Goal: Find specific page/section: Find specific page/section

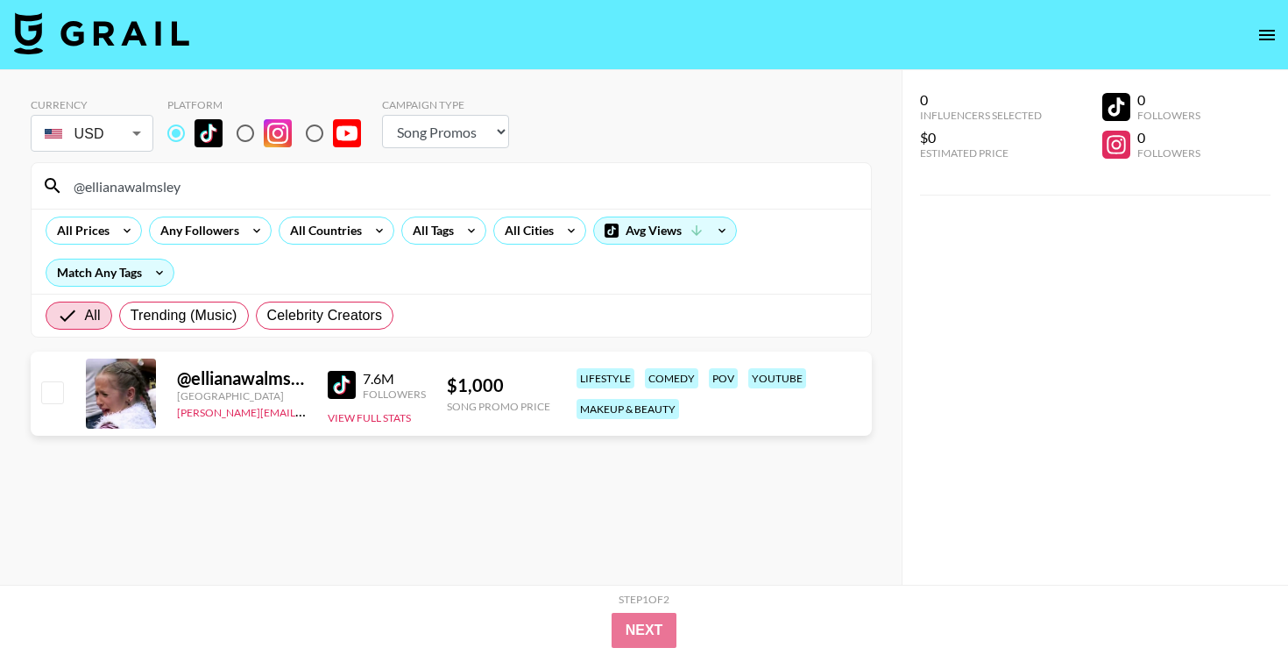
select select "Song"
click at [476, 174] on input "@ellianawalmsley" at bounding box center [461, 186] width 797 height 28
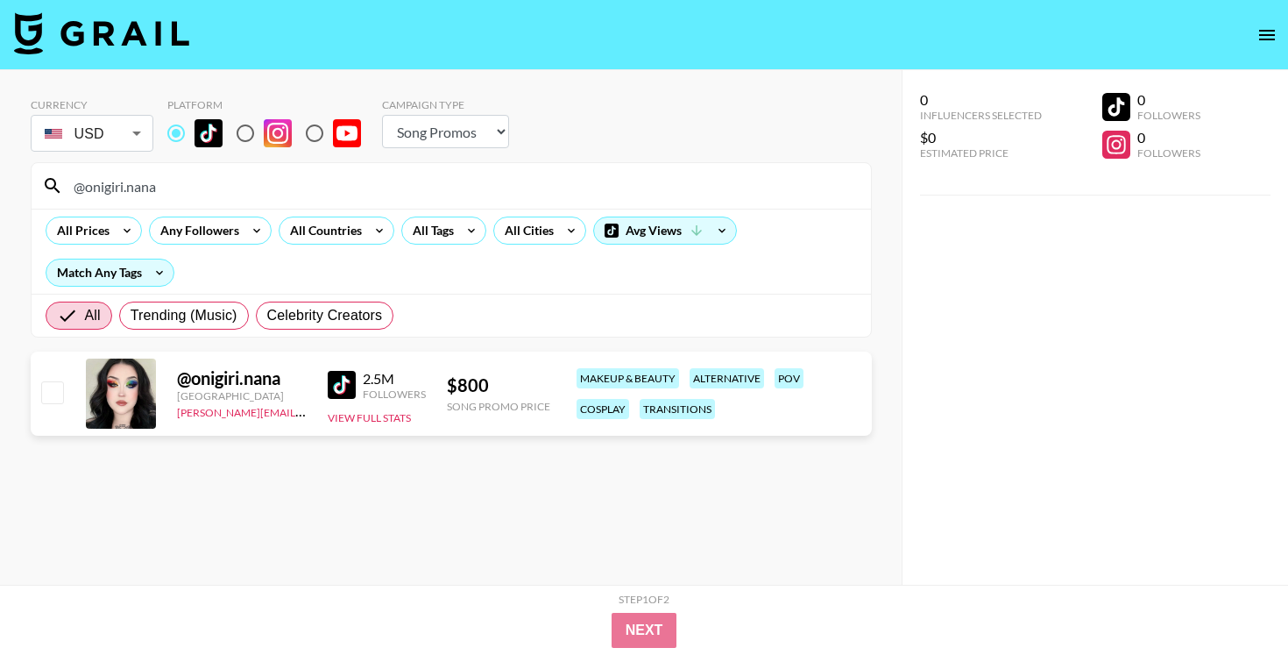
click at [460, 173] on input "@onigiri.nana" at bounding box center [461, 186] width 797 height 28
paste input "makeitjess"
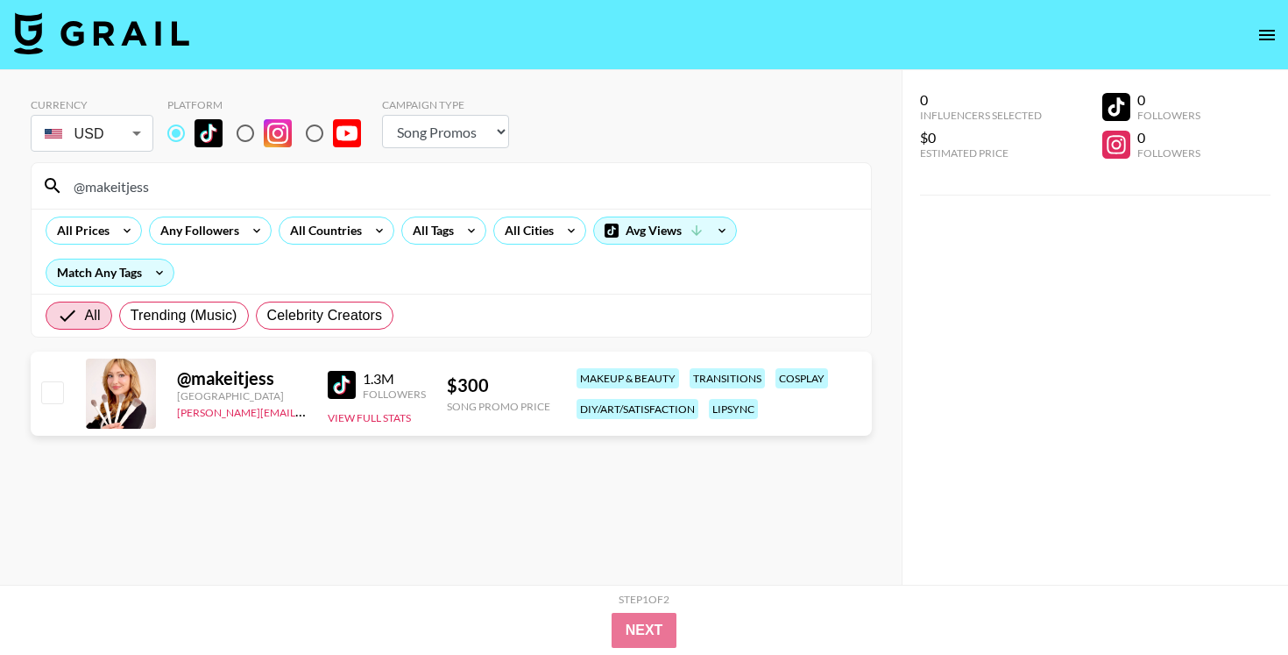
click at [415, 184] on input "@makeitjess" at bounding box center [461, 186] width 797 height 28
paste input "brooktheshopaholic"
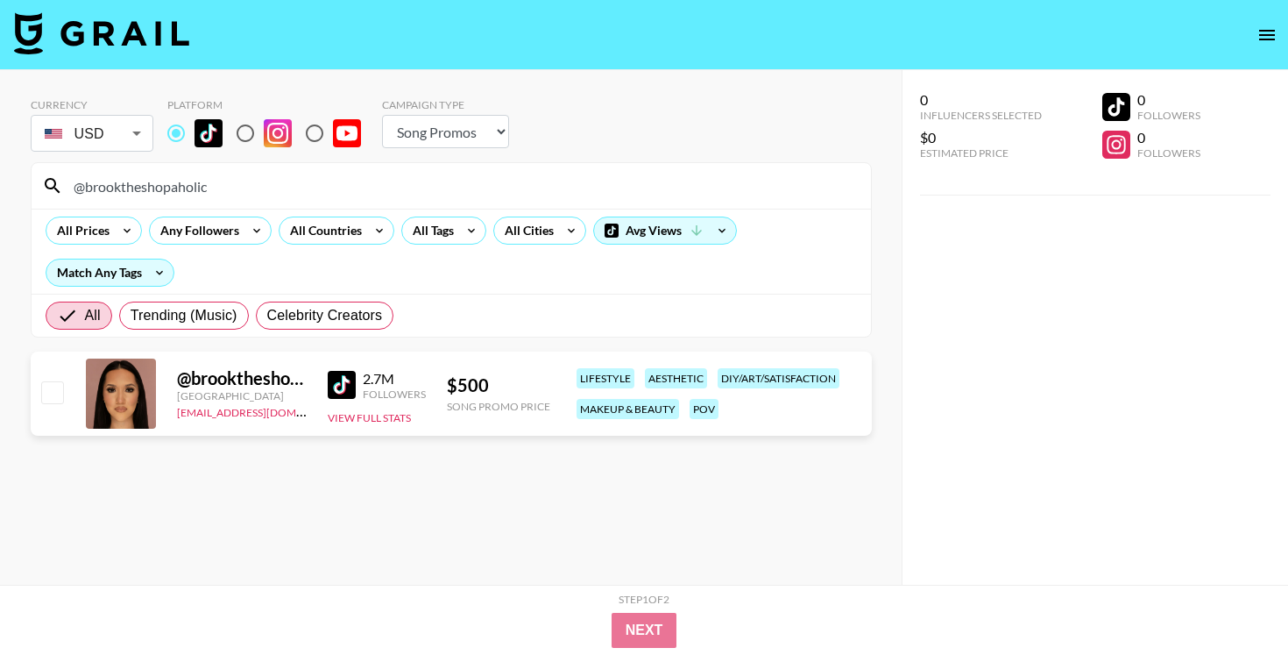
click at [240, 381] on div "@ brooktheshopaholic" at bounding box center [242, 378] width 130 height 22
click at [195, 379] on div "@ brooktheshopaholic" at bounding box center [242, 378] width 130 height 22
click at [351, 390] on img at bounding box center [342, 385] width 28 height 28
click at [280, 187] on input "@brooktheshopaholic" at bounding box center [461, 186] width 797 height 28
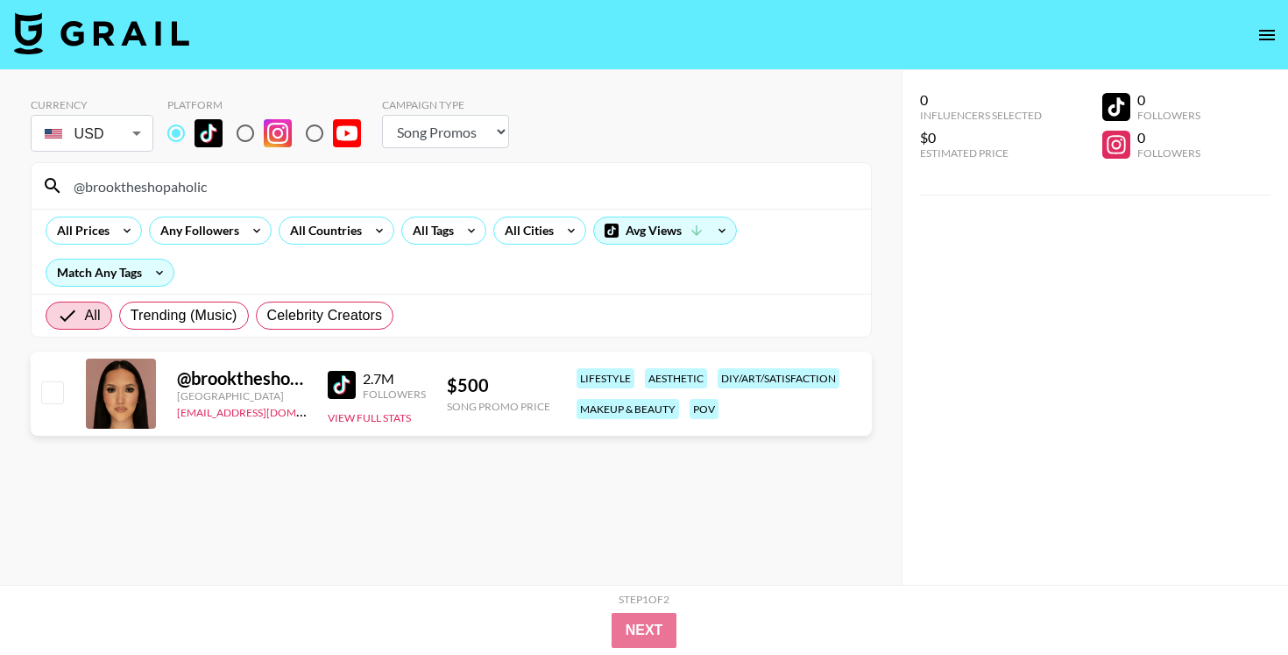
click at [280, 187] on input "@brooktheshopaholic" at bounding box center [461, 186] width 797 height 28
paste input "kennadi.laine"
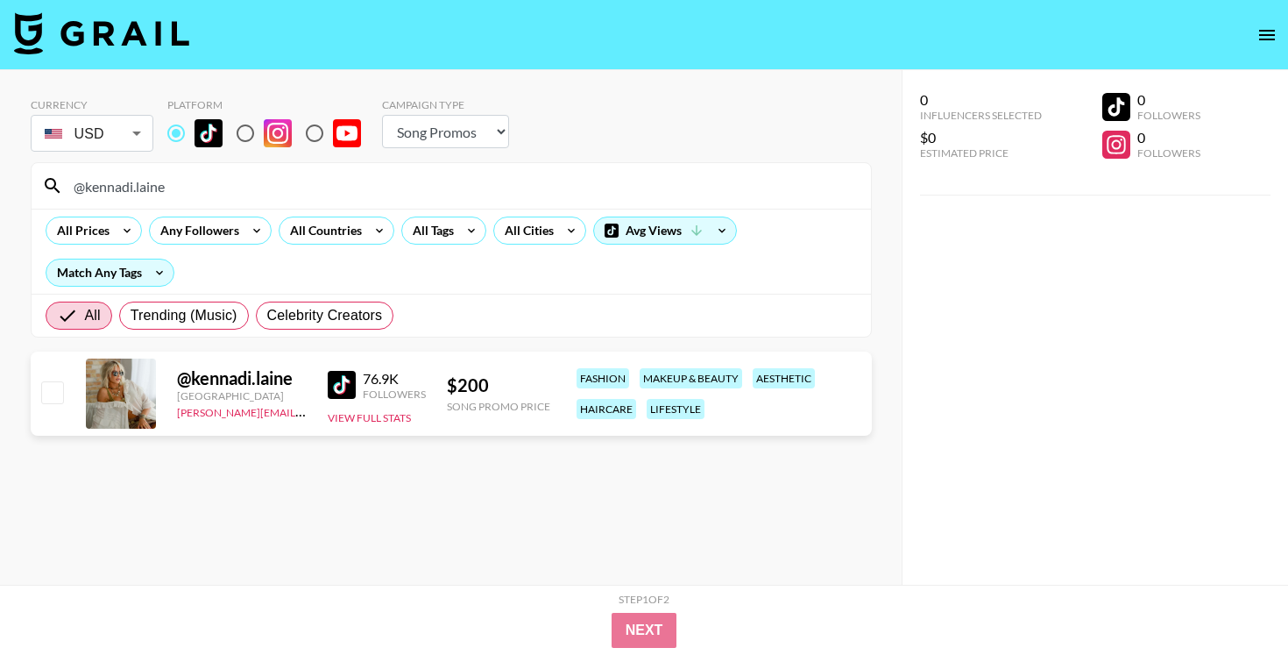
click at [343, 377] on img at bounding box center [342, 385] width 28 height 28
click at [623, 175] on input "@kennadi.laine" at bounding box center [461, 186] width 797 height 28
paste input "rubymediamakeup"
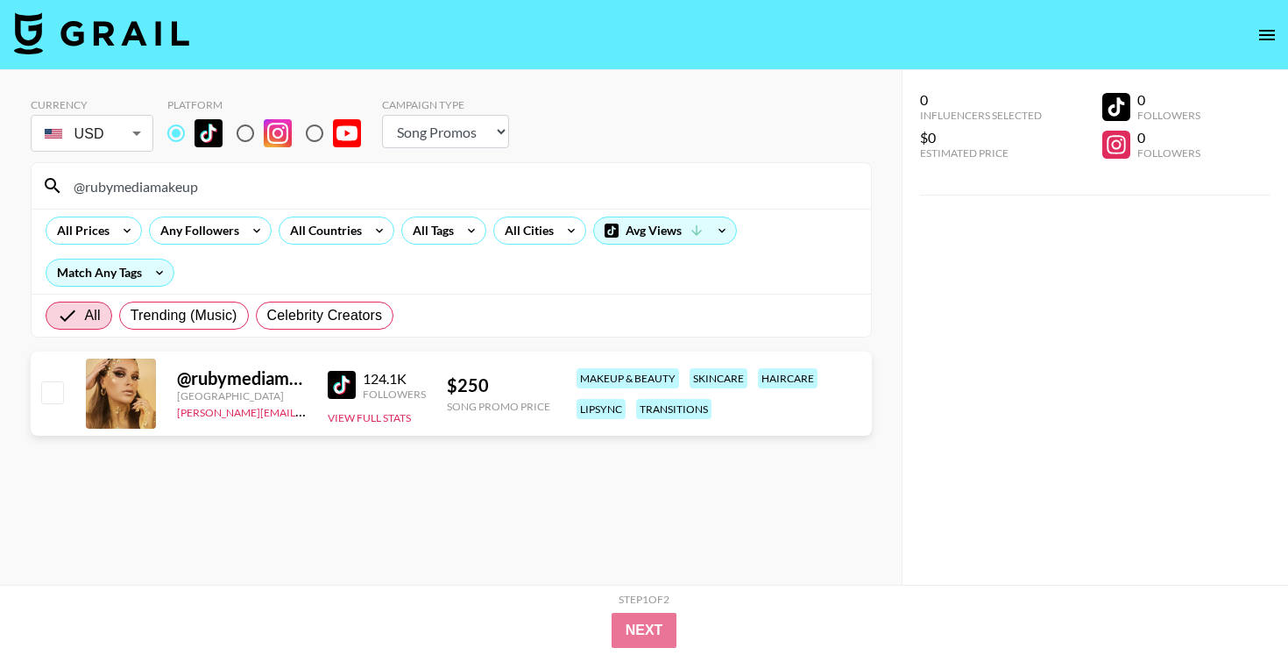
type input "@rubymediamakeup"
click at [331, 377] on img at bounding box center [342, 385] width 28 height 28
